Goal: Navigation & Orientation: Find specific page/section

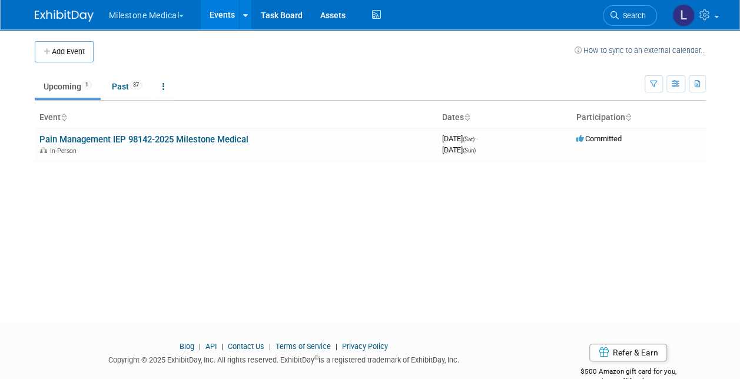
click at [159, 14] on button "Milestone Medical" at bounding box center [153, 13] width 91 height 26
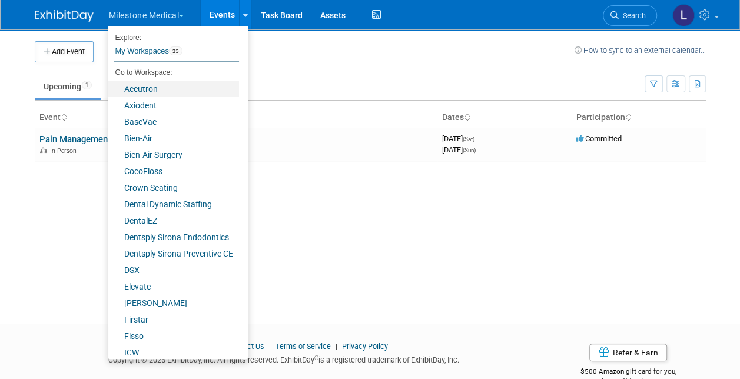
click at [154, 91] on link "Accutron" at bounding box center [173, 89] width 131 height 16
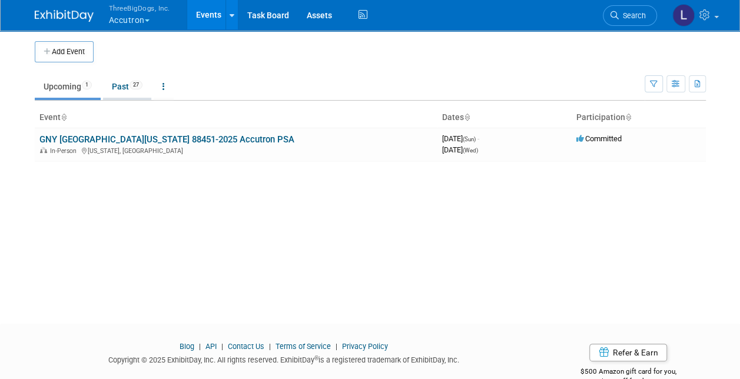
click at [131, 91] on link "Past 27" at bounding box center [127, 86] width 48 height 22
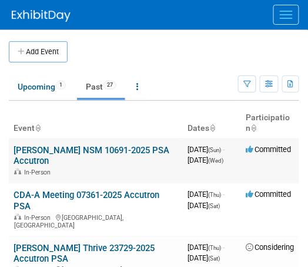
scroll to position [59, 0]
